Goal: Transaction & Acquisition: Download file/media

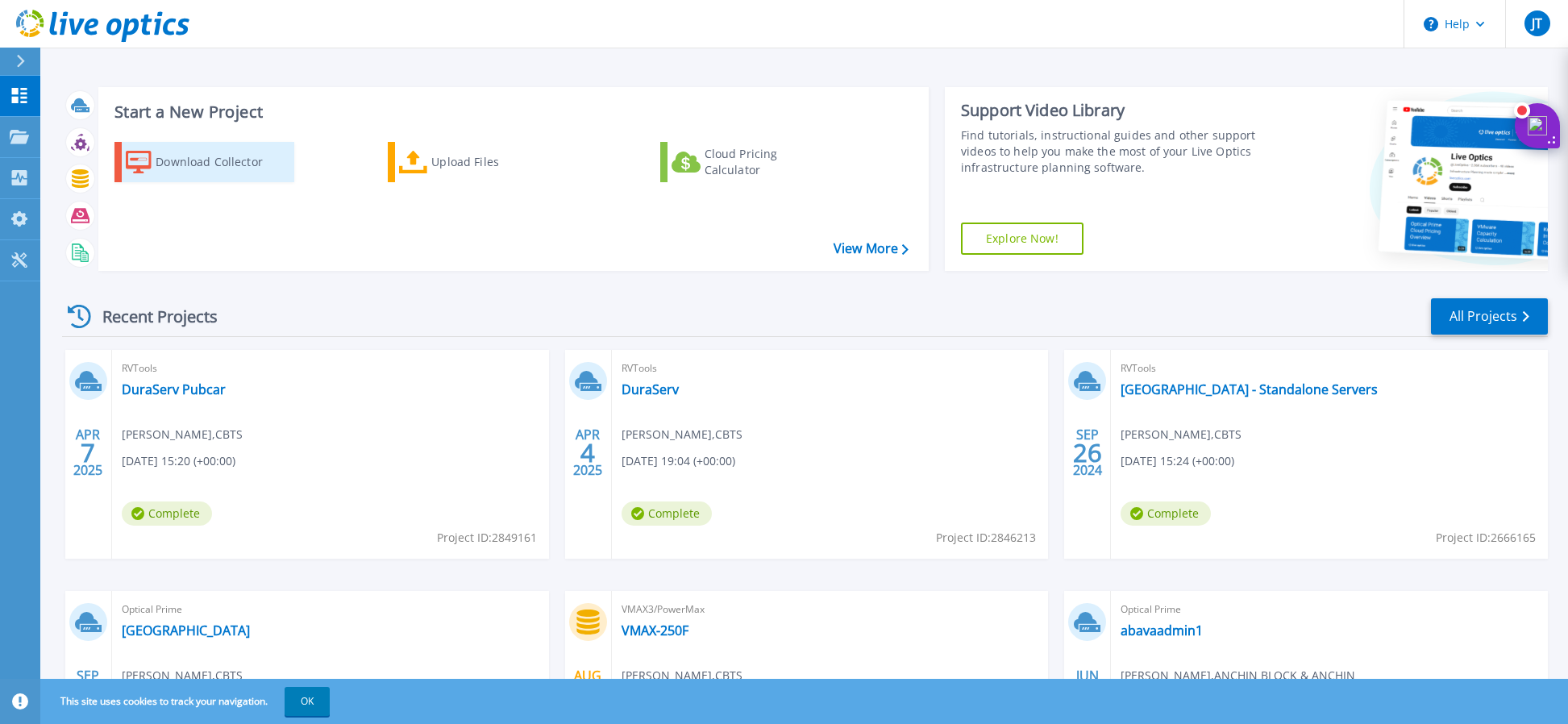
click at [213, 154] on div "Download Collector" at bounding box center [219, 162] width 129 height 32
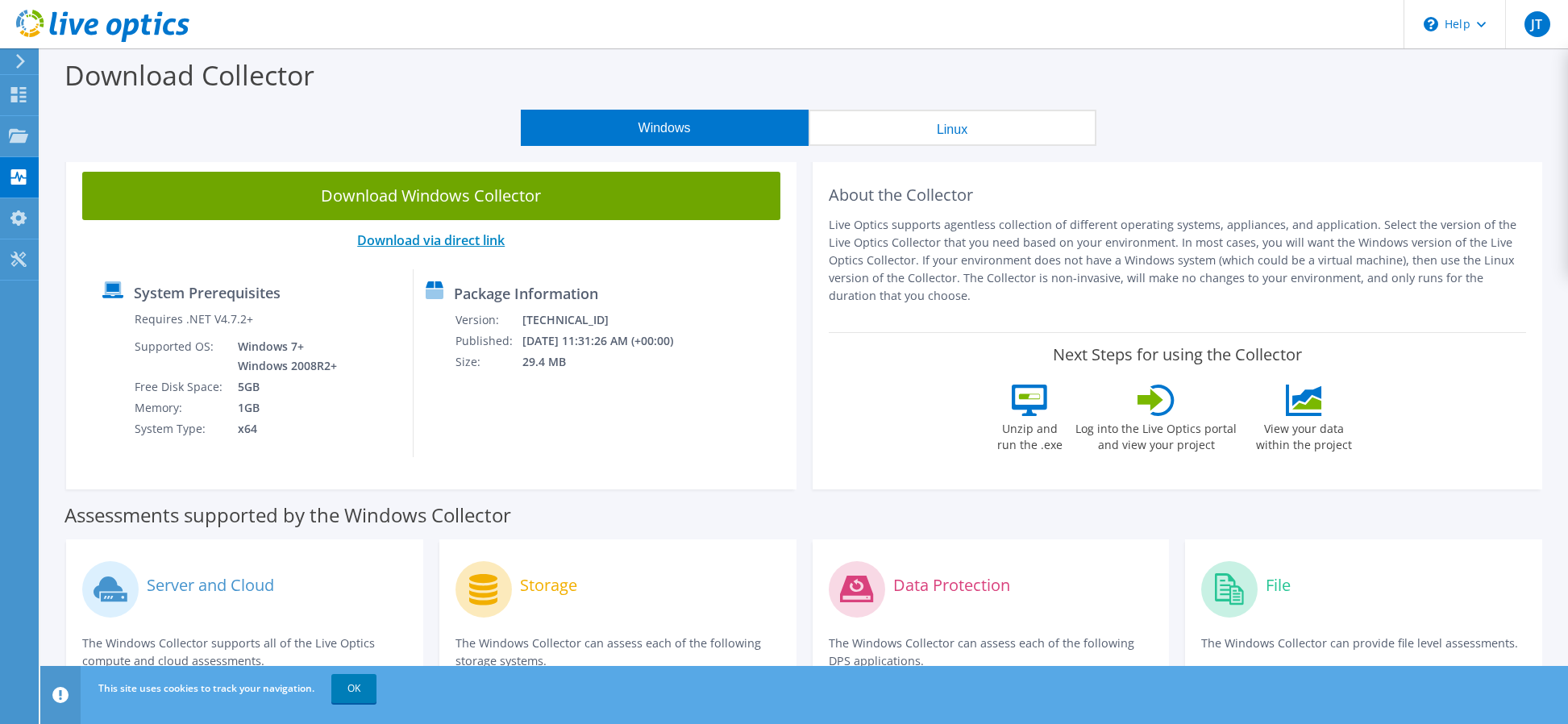
click at [449, 243] on link "Download via direct link" at bounding box center [431, 240] width 147 height 17
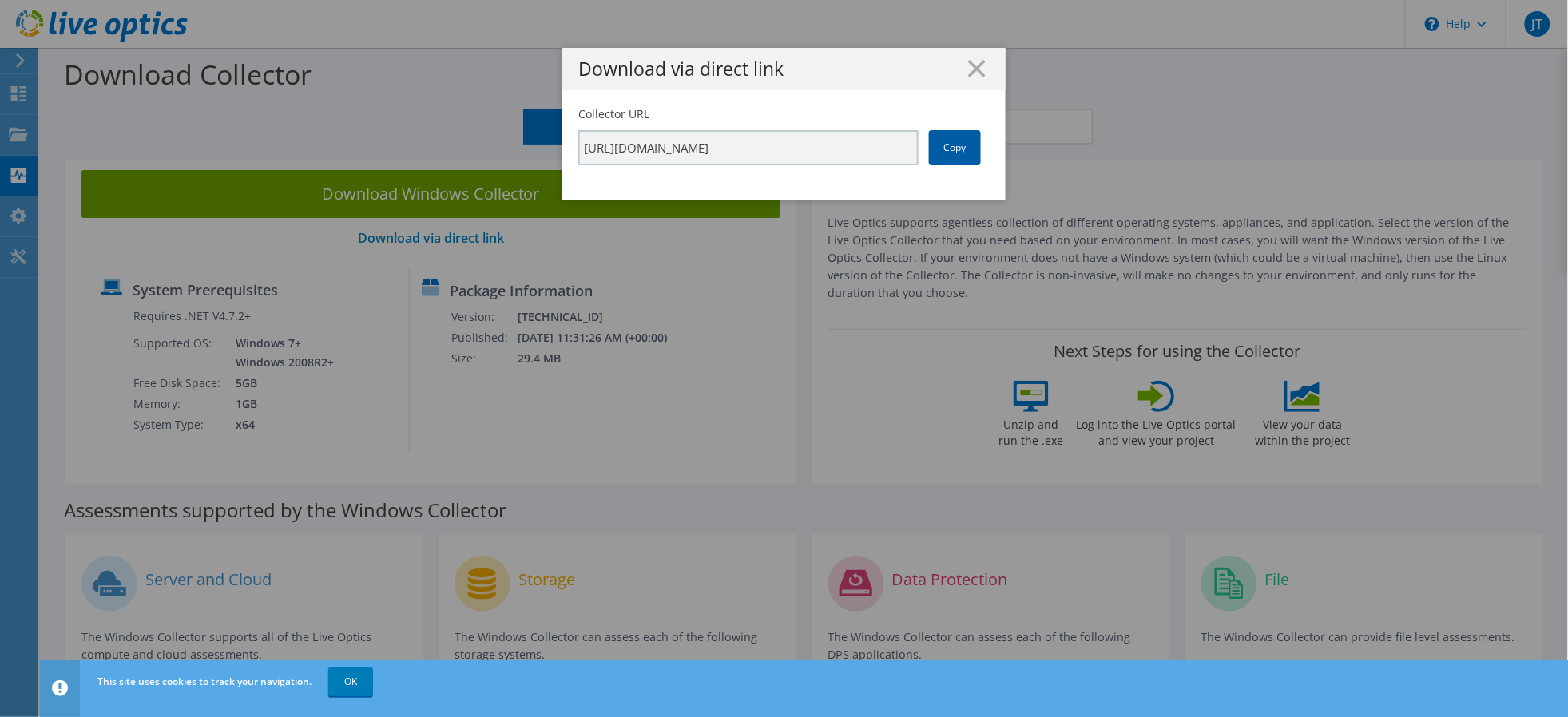
click at [929, 152] on link "Copy" at bounding box center [955, 148] width 52 height 35
click at [976, 71] on icon at bounding box center [976, 68] width 17 height 17
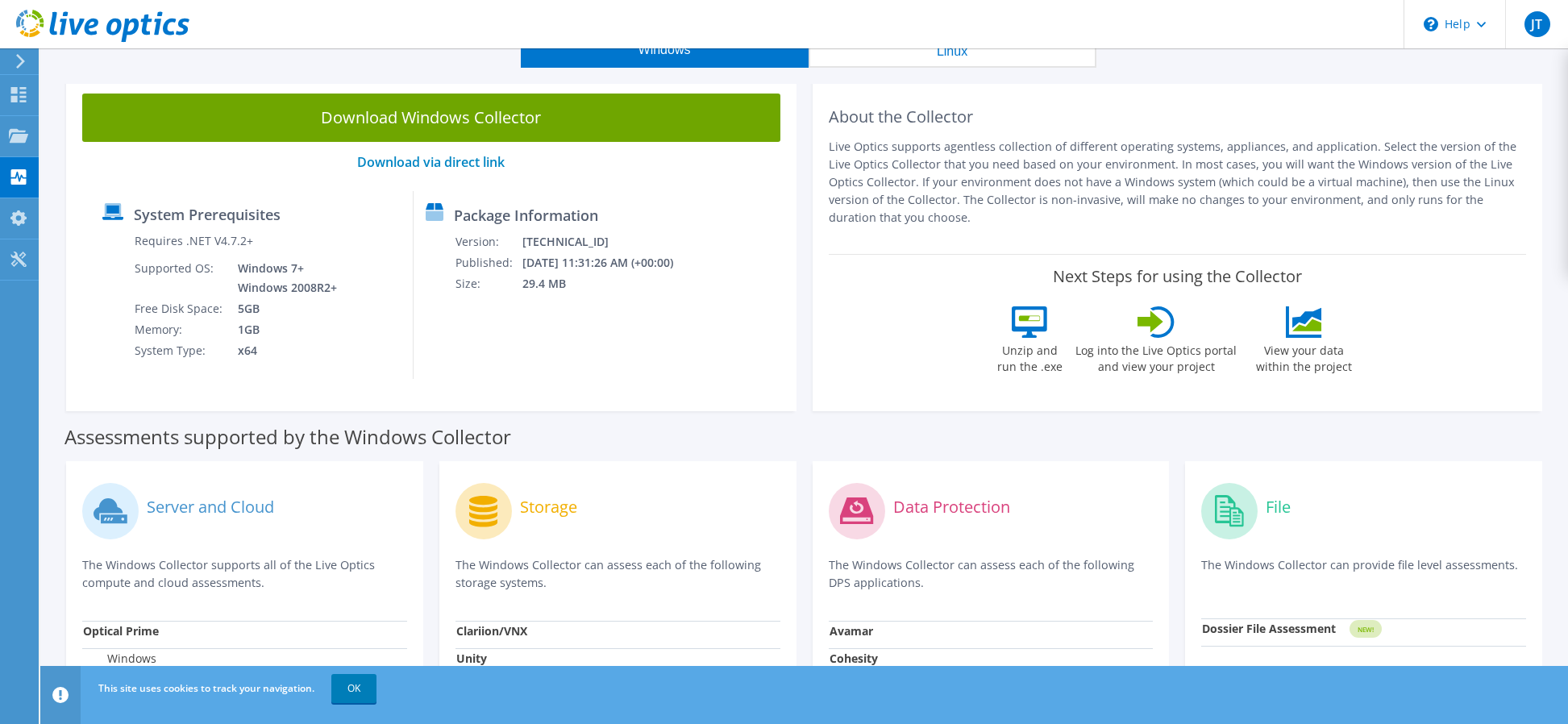
scroll to position [30, 0]
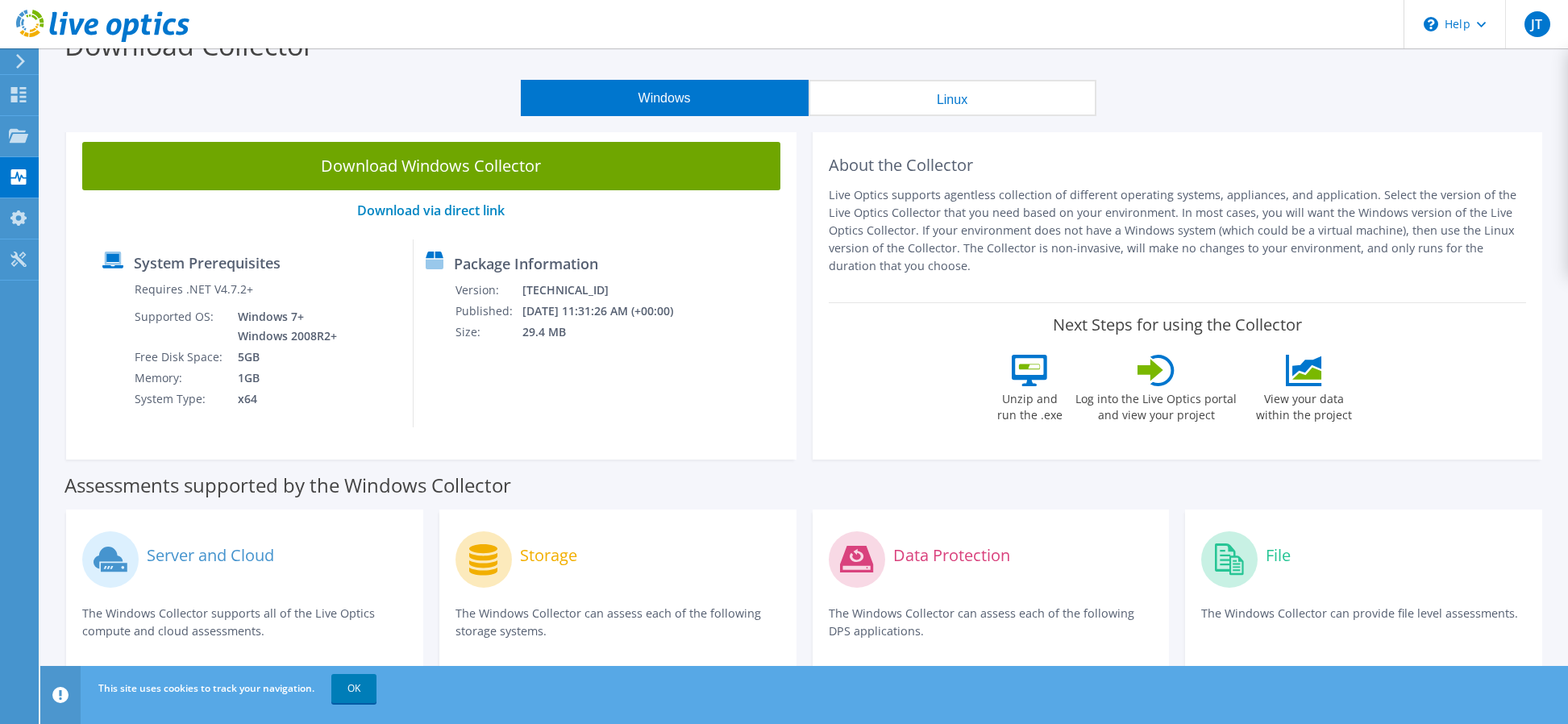
click at [1158, 372] on icon at bounding box center [1150, 369] width 26 height 23
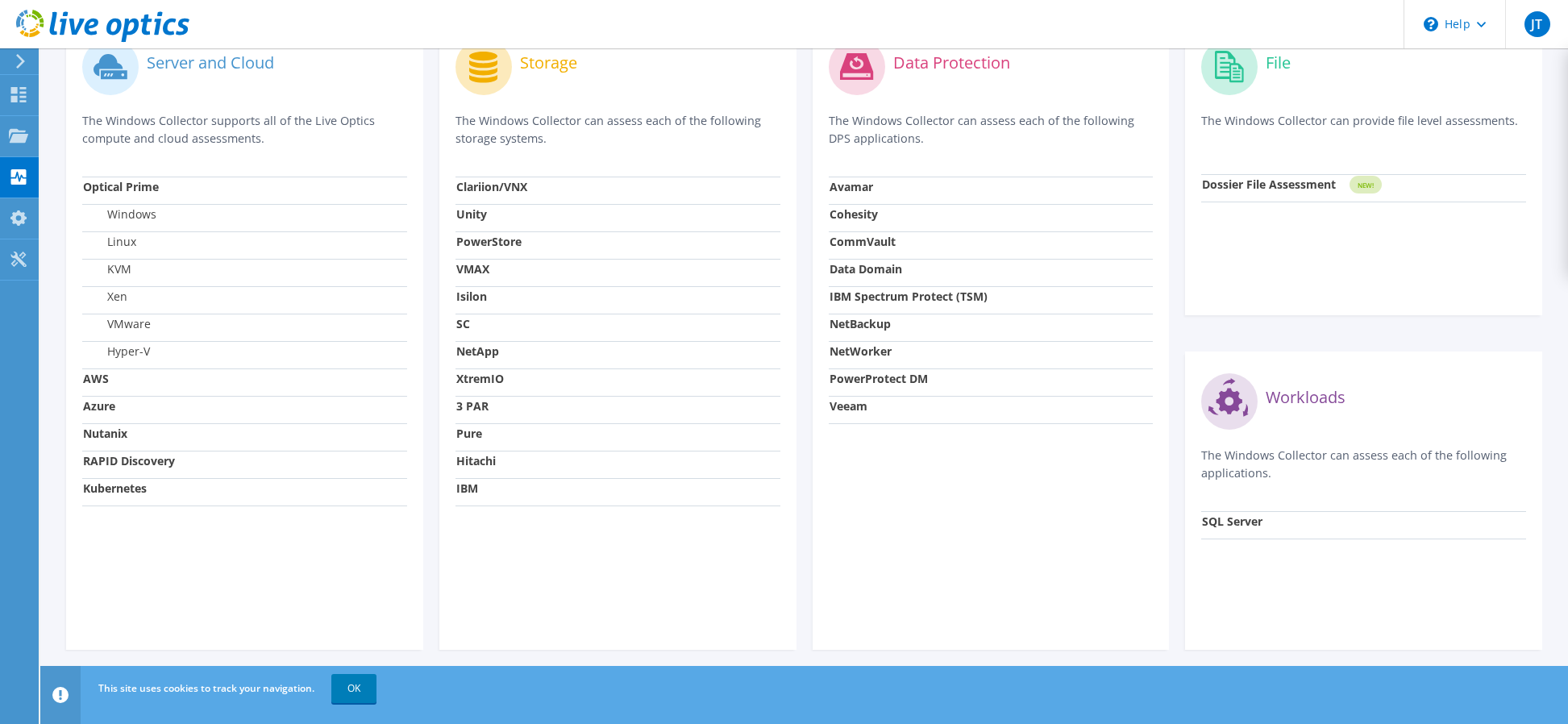
scroll to position [529, 0]
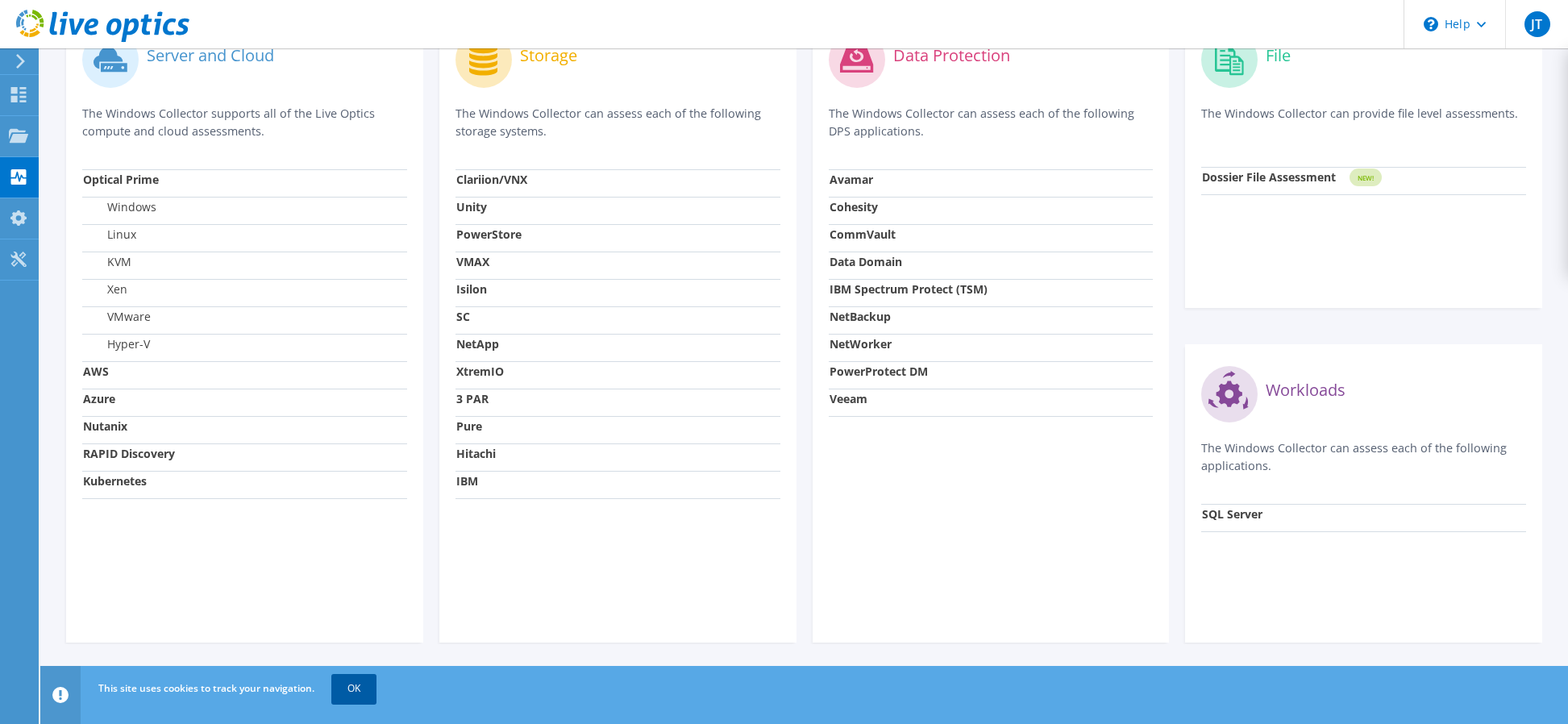
click at [359, 685] on link "OK" at bounding box center [353, 688] width 45 height 29
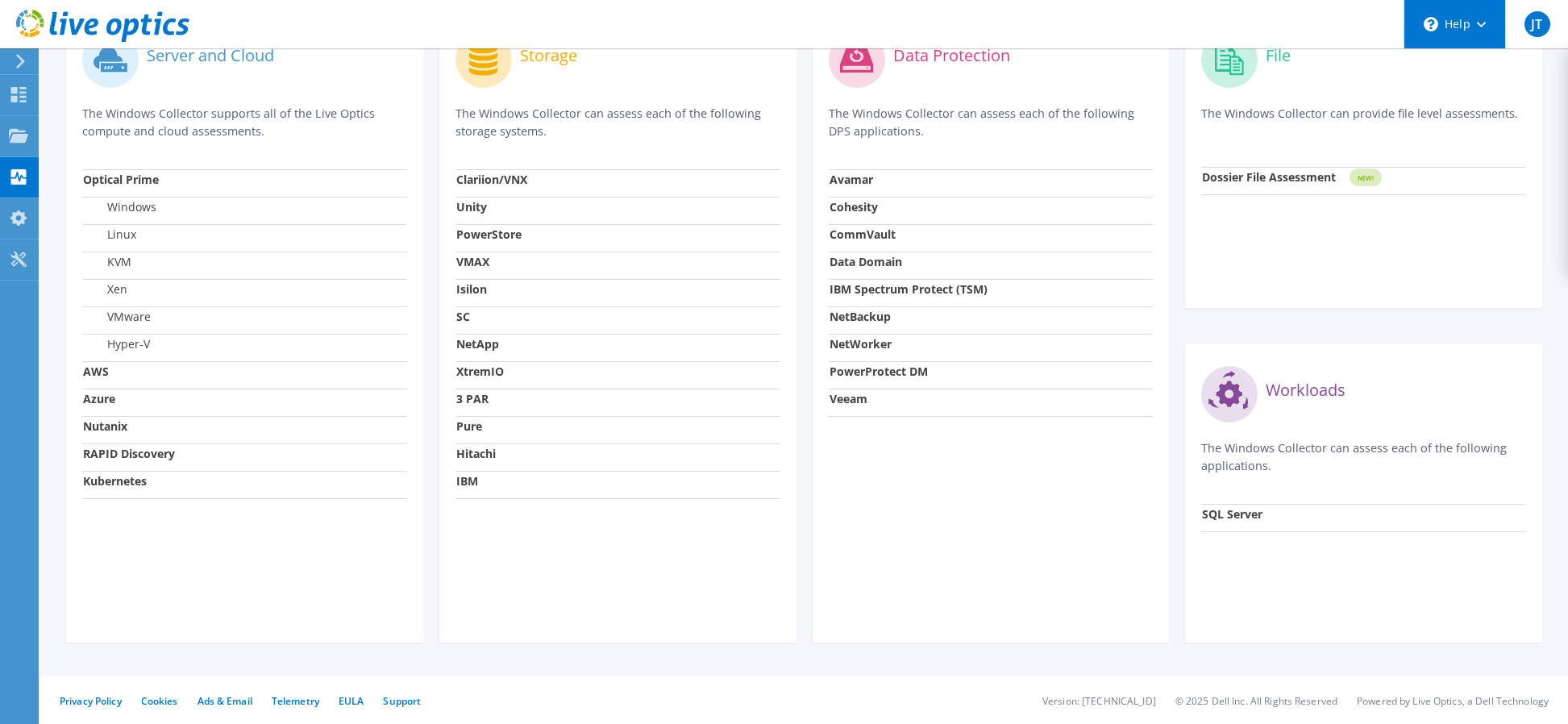
click at [1469, 37] on div "\n Help" at bounding box center [1454, 24] width 101 height 48
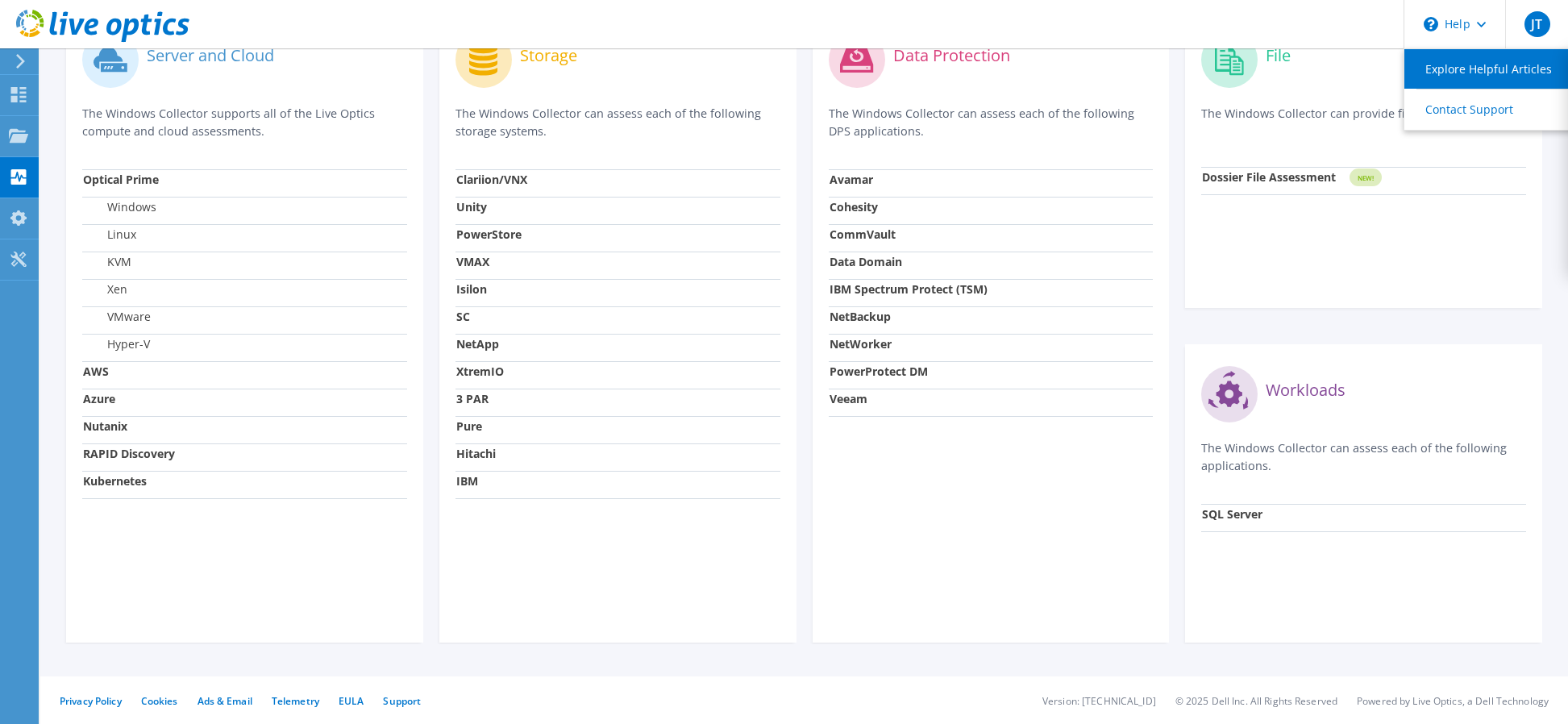
click at [1476, 76] on link "Explore Helpful Articles" at bounding box center [1494, 69] width 180 height 39
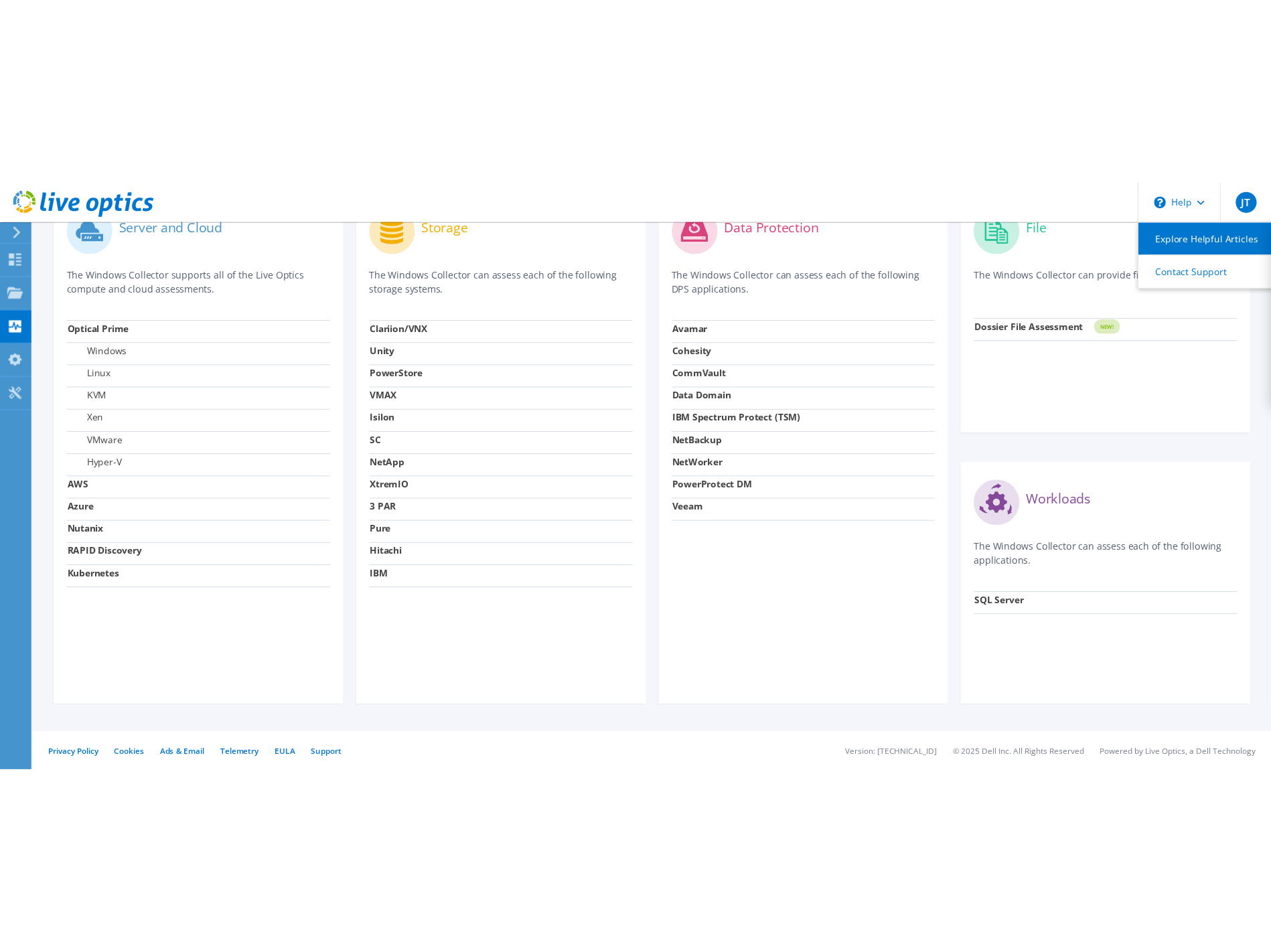
scroll to position [89, 0]
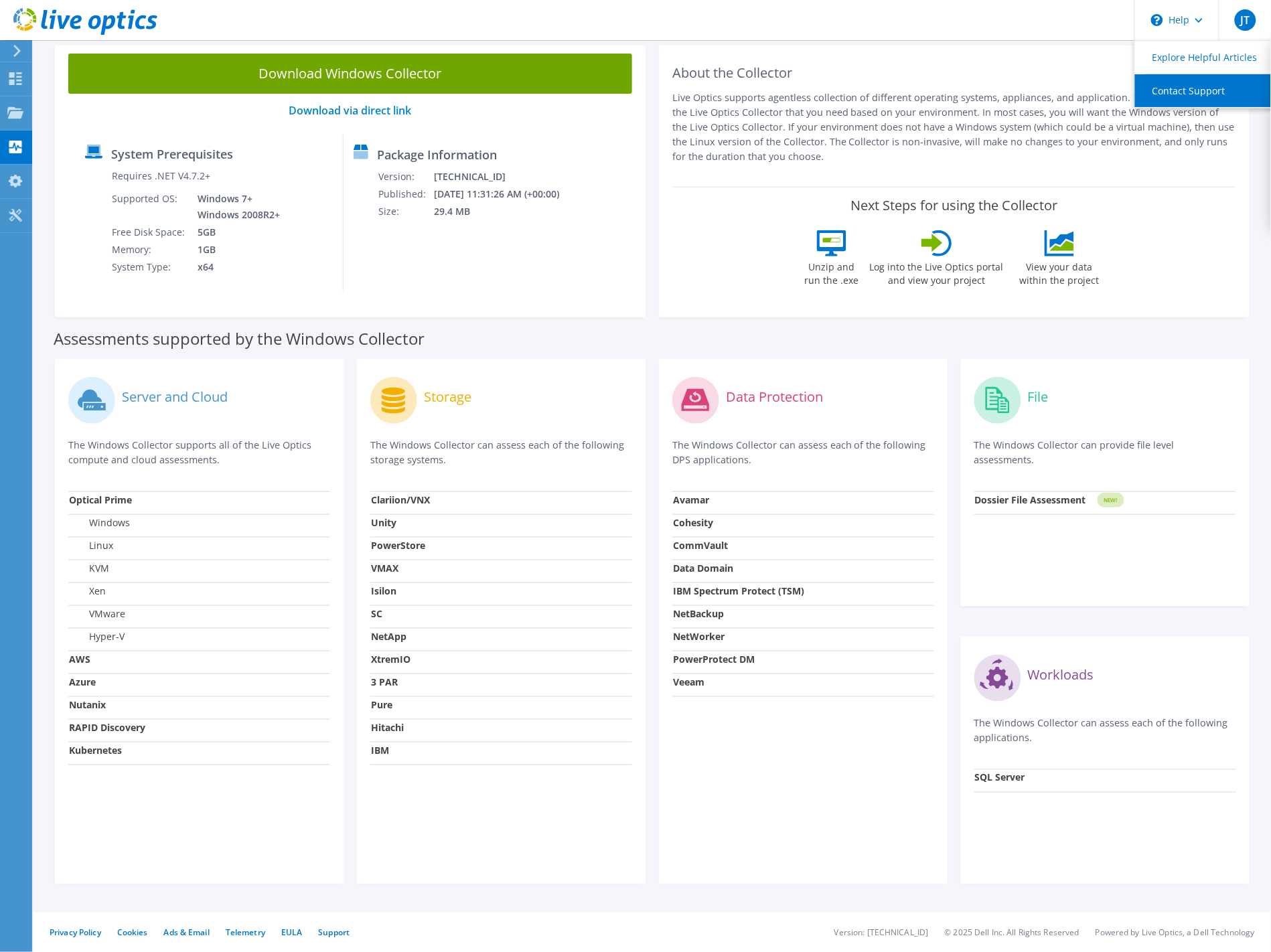
click at [1185, 96] on link "Contact Support" at bounding box center [1210, 90] width 150 height 33
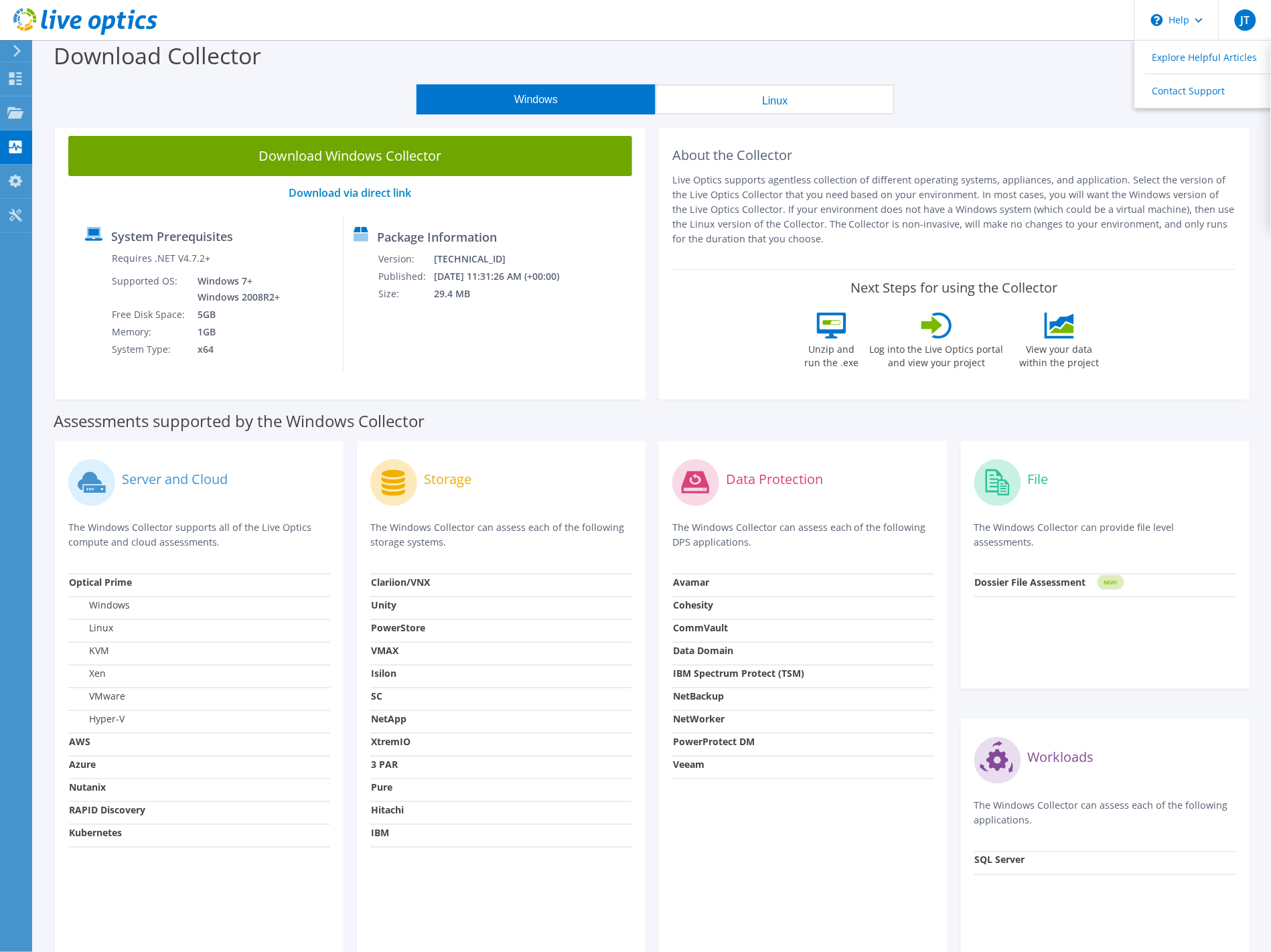
scroll to position [0, 0]
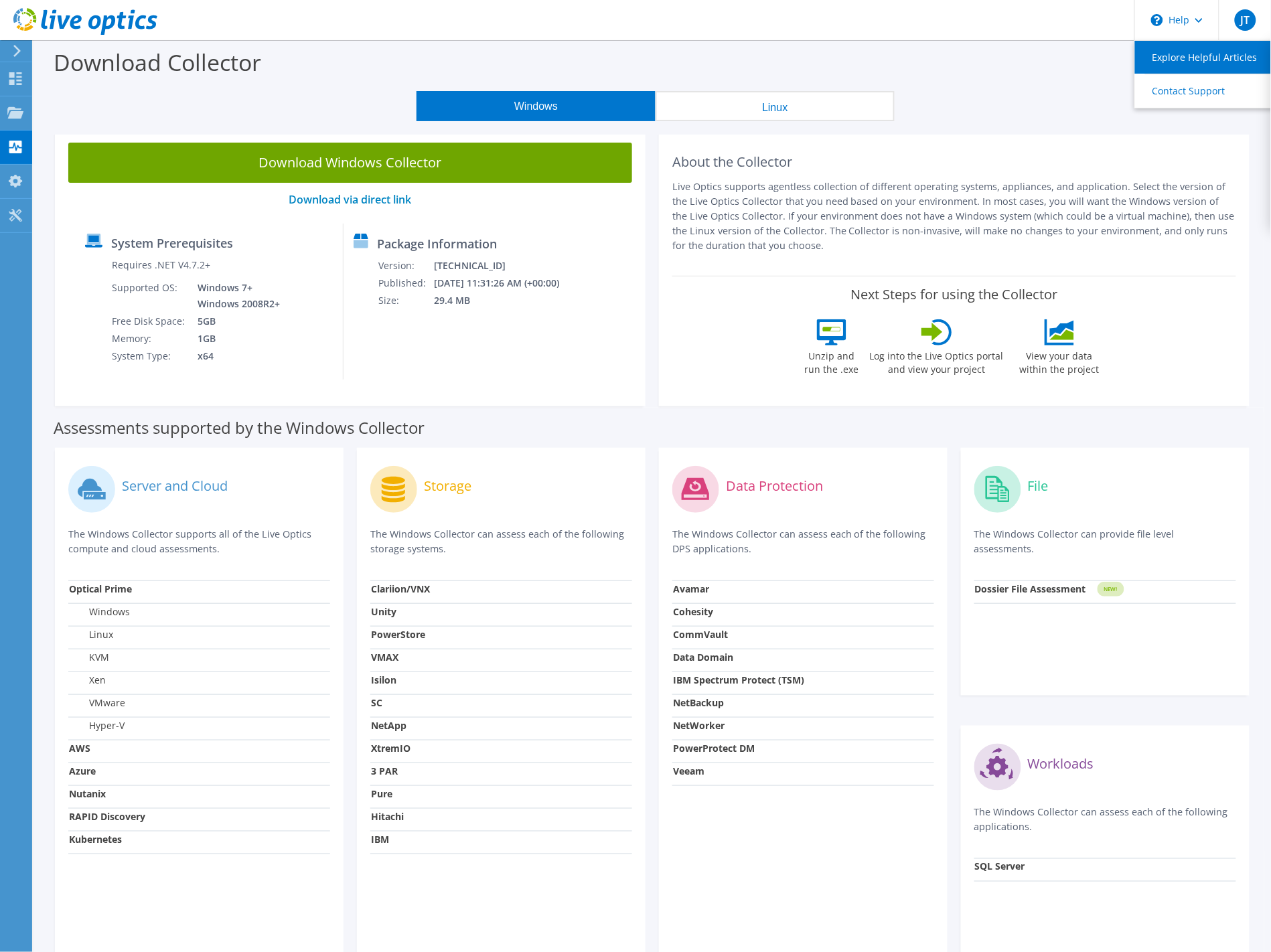
click at [1175, 63] on link "Explore Helpful Articles" at bounding box center [1210, 57] width 150 height 33
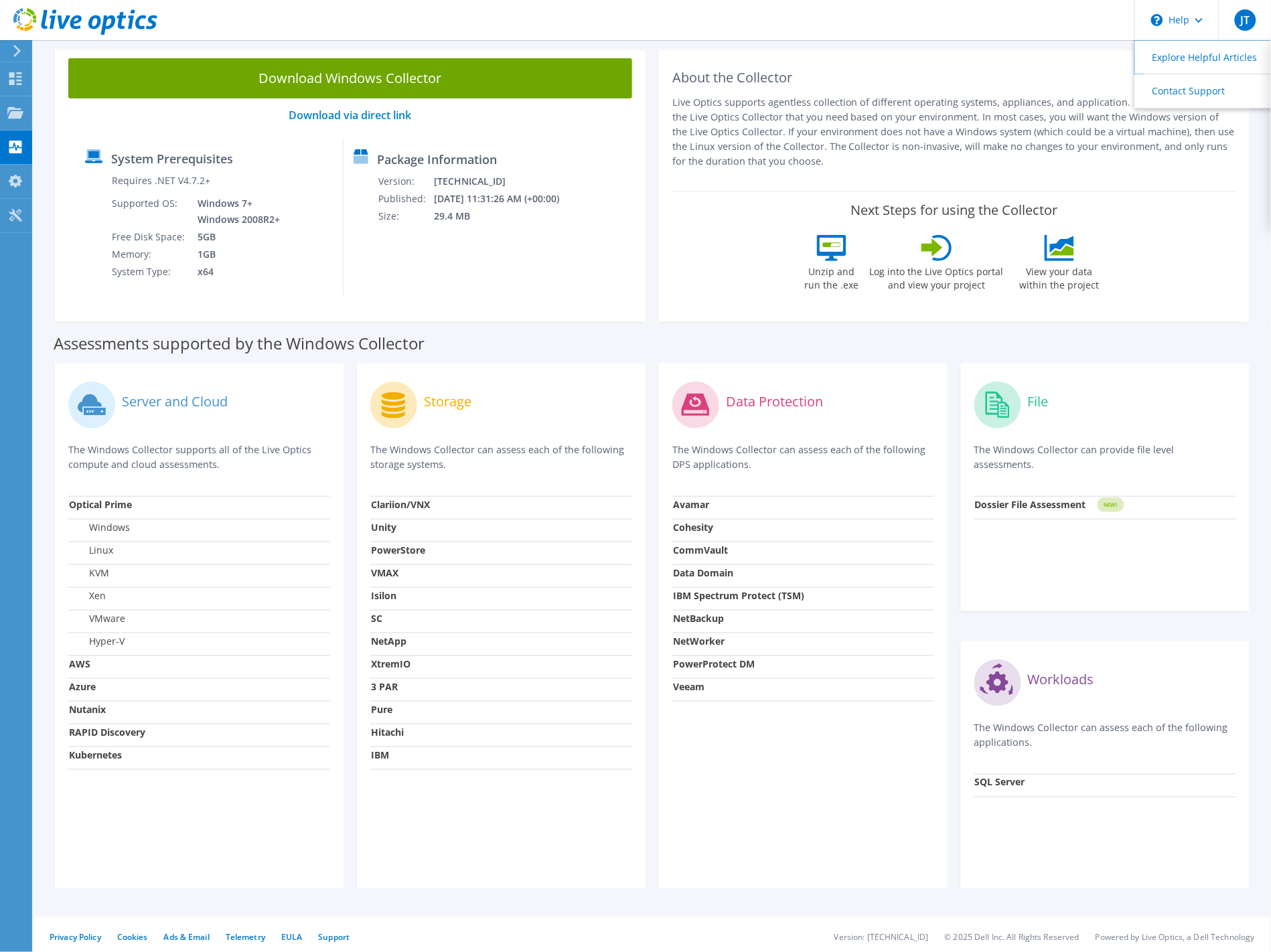
scroll to position [89, 0]
